Goal: Navigation & Orientation: Find specific page/section

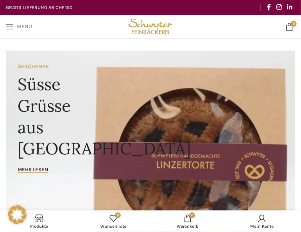
click at [12, 28] on span "Open mobile menu" at bounding box center [10, 27] width 8 height 8
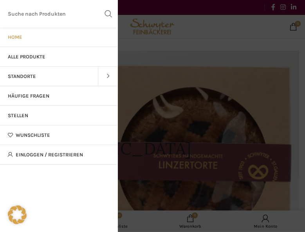
click at [25, 74] on span "Standorte" at bounding box center [22, 76] width 28 height 6
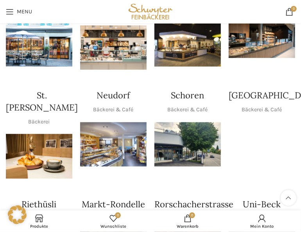
scroll to position [134, 0]
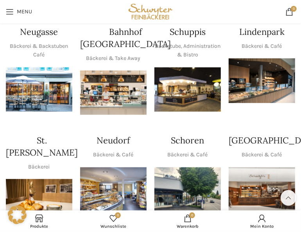
click at [193, 38] on h4 "Schuppis" at bounding box center [188, 32] width 36 height 12
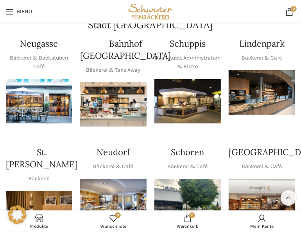
scroll to position [112, 0]
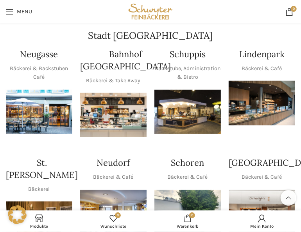
click at [186, 60] on h4 "Schuppis" at bounding box center [188, 54] width 36 height 12
click at [186, 110] on img "1 / 1" at bounding box center [188, 112] width 67 height 44
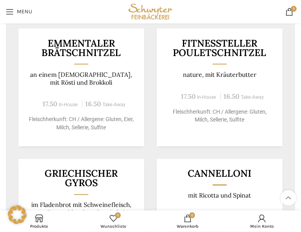
scroll to position [402, 0]
